Goal: Task Accomplishment & Management: Manage account settings

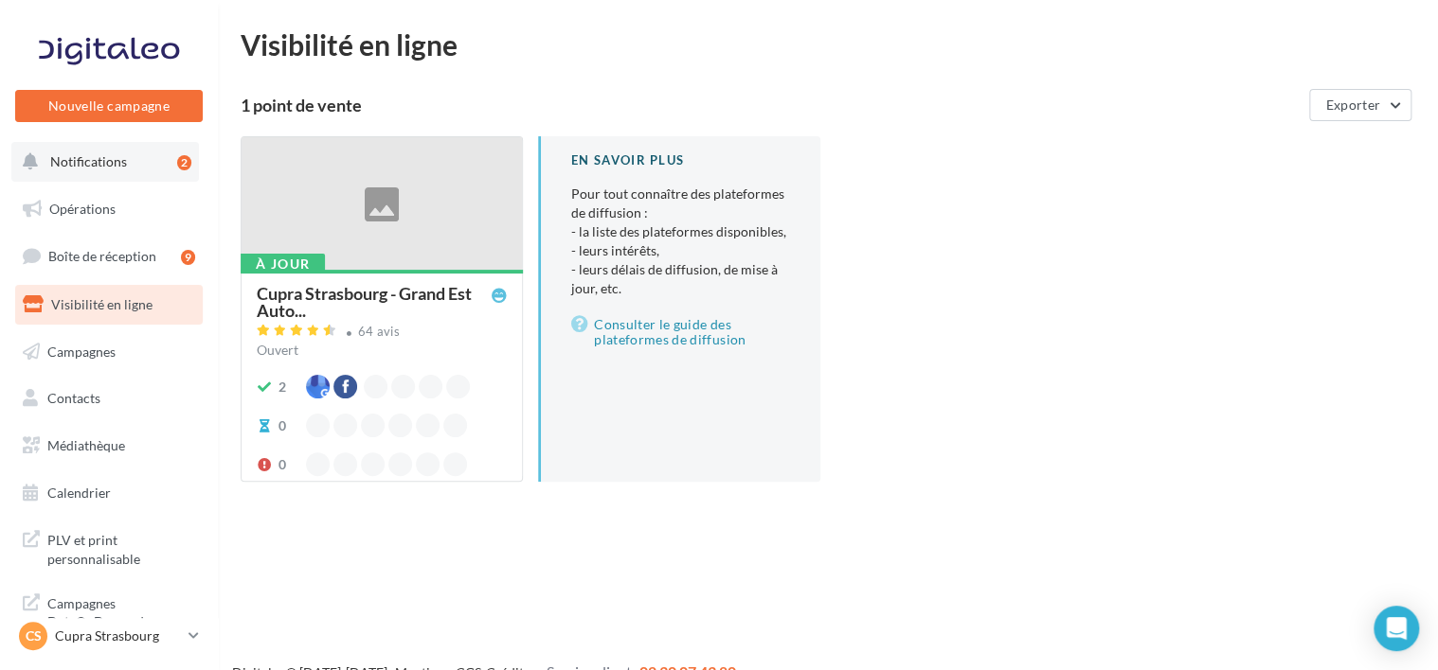
click at [143, 168] on button "Notifications 2" at bounding box center [105, 162] width 188 height 40
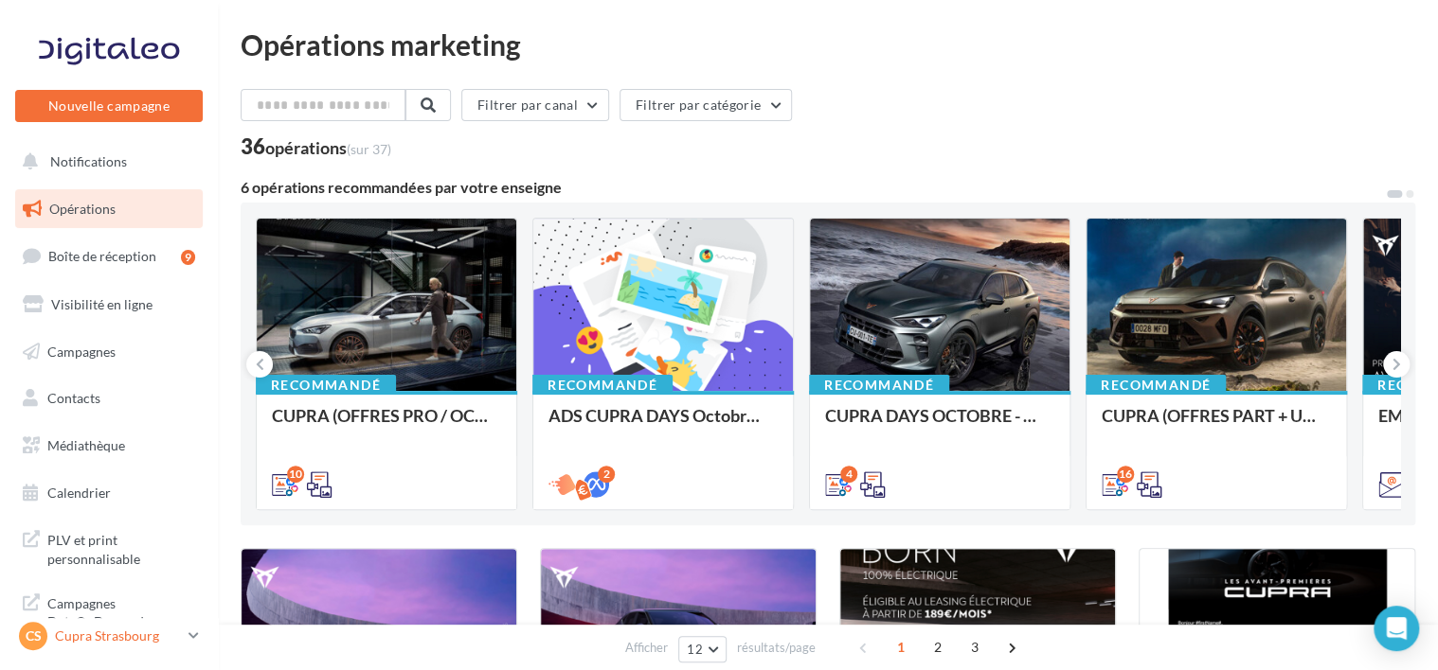
click at [114, 640] on p "Cupra Strasbourg" at bounding box center [118, 636] width 126 height 19
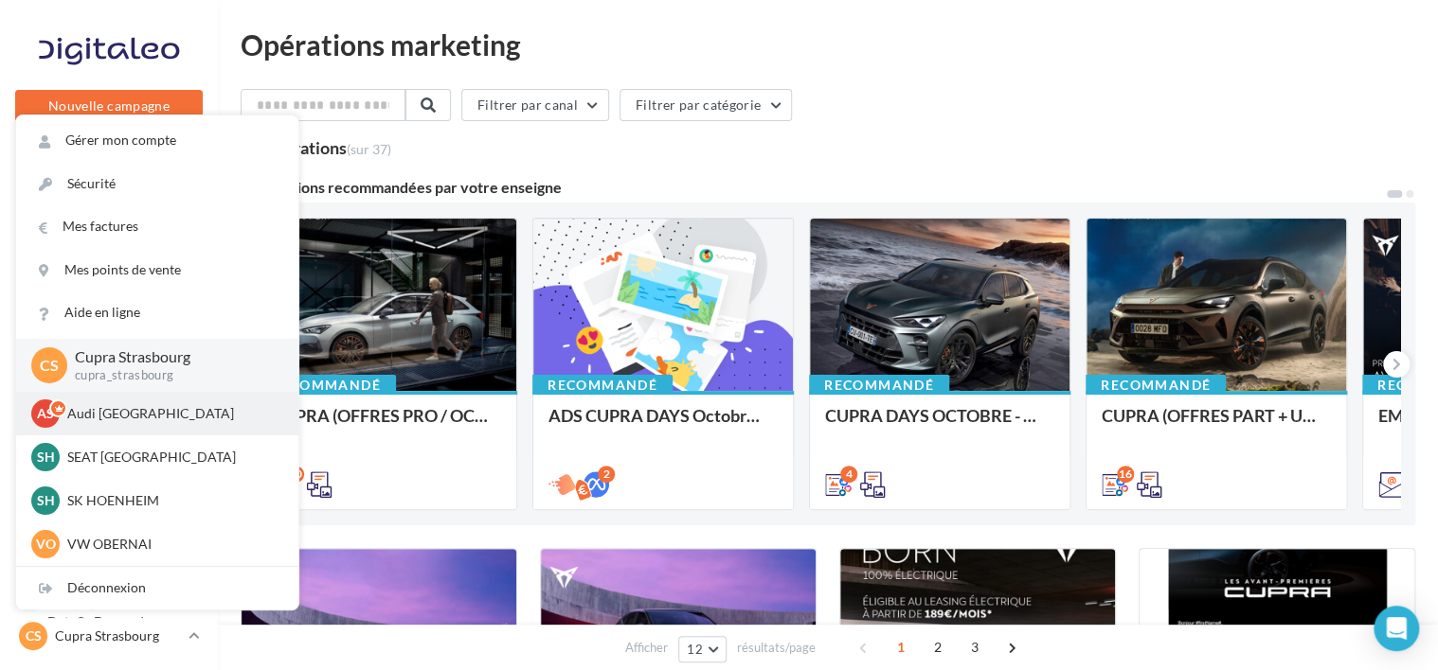
click at [214, 420] on p "Audi STRASBOURG" at bounding box center [171, 413] width 208 height 19
